Goal: Find contact information: Find contact information

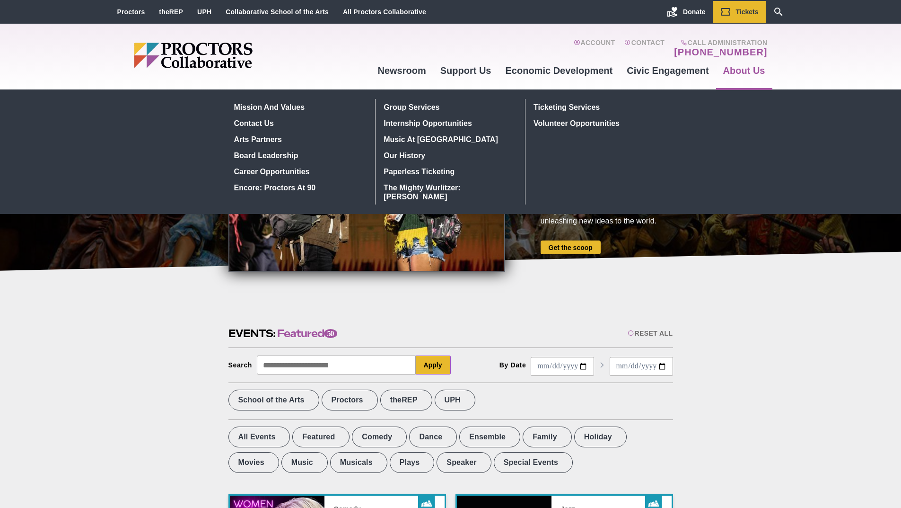
click at [735, 71] on link "About Us" at bounding box center [744, 71] width 56 height 26
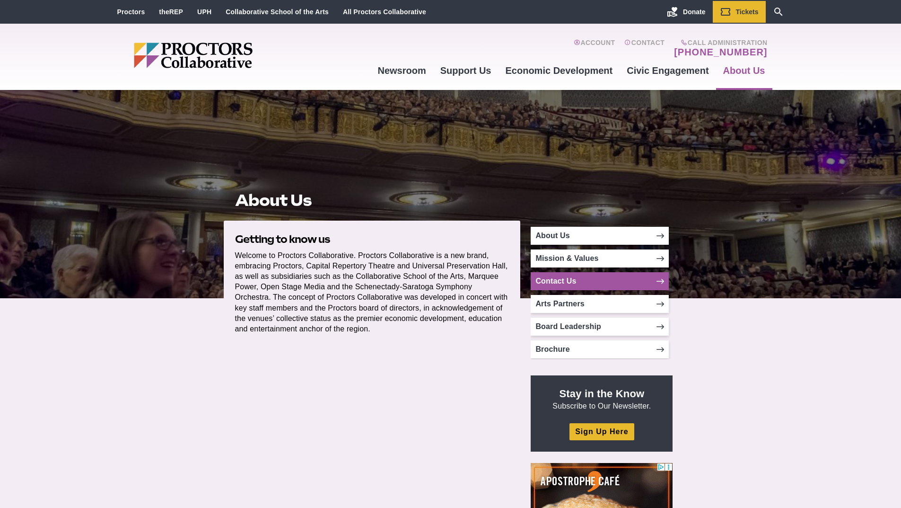
click at [658, 277] on icon at bounding box center [660, 281] width 8 height 8
click at [656, 280] on icon at bounding box center [660, 281] width 8 height 8
